Goal: Transaction & Acquisition: Purchase product/service

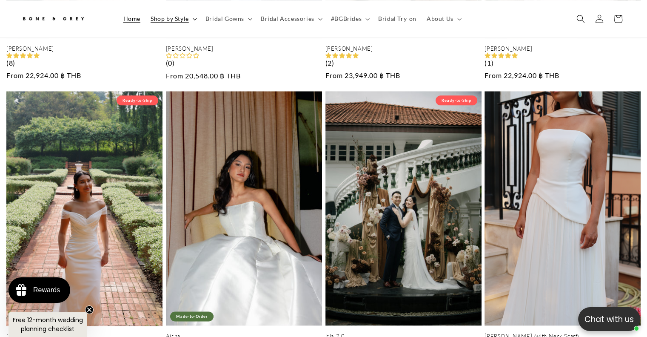
scroll to position [0, 441]
click at [182, 16] on span "Shop by Style" at bounding box center [170, 19] width 38 height 8
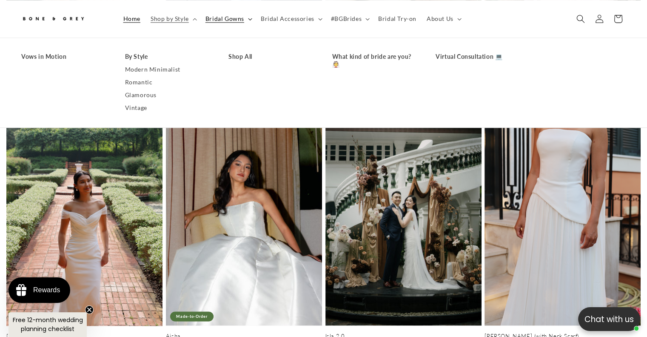
click at [236, 17] on span "Bridal Gowns" at bounding box center [225, 19] width 39 height 8
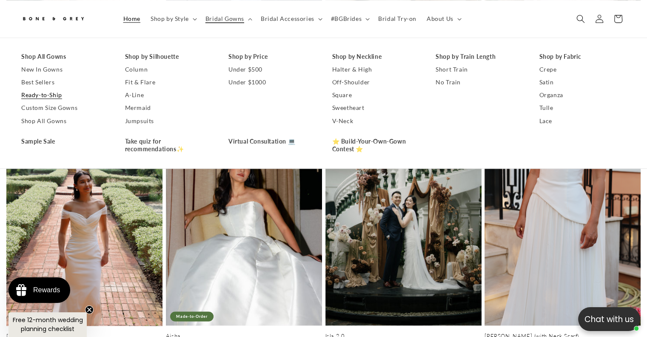
click at [37, 94] on link "Ready-to-Ship" at bounding box center [64, 95] width 87 height 13
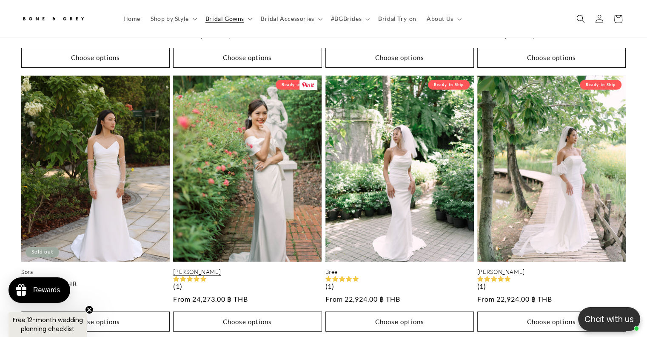
scroll to position [0, 220]
click at [235, 268] on link "[PERSON_NAME]" at bounding box center [247, 271] width 149 height 7
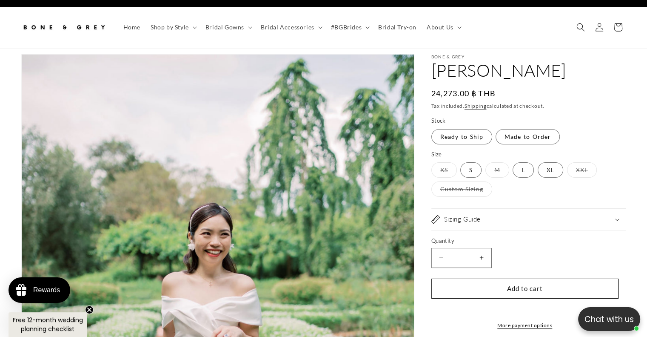
select select "**********"
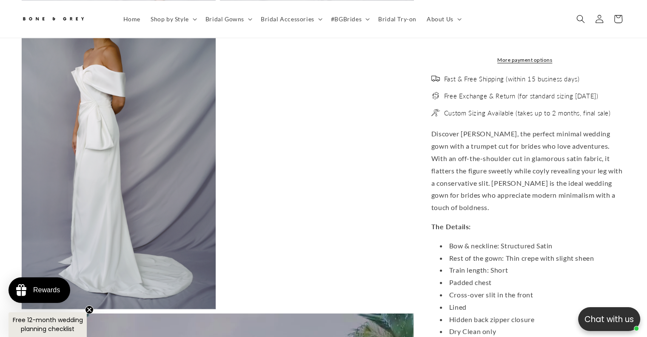
scroll to position [0, 220]
